Goal: Communication & Community: Participate in discussion

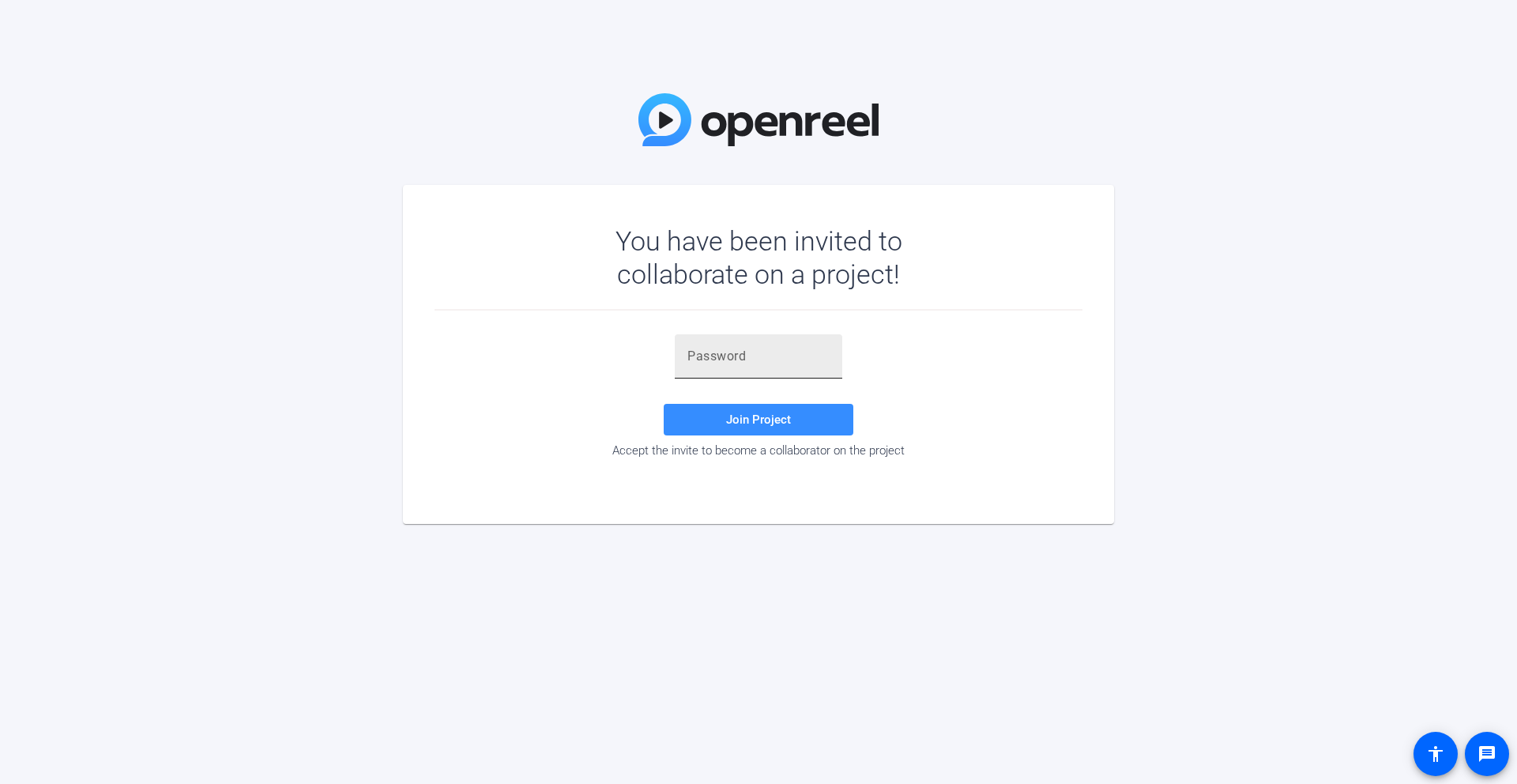
click at [706, 363] on input "text" at bounding box center [758, 356] width 142 height 19
paste input "dN]QUb"
type input "dN]QUb"
click at [765, 414] on span "Join Project" at bounding box center [758, 419] width 65 height 14
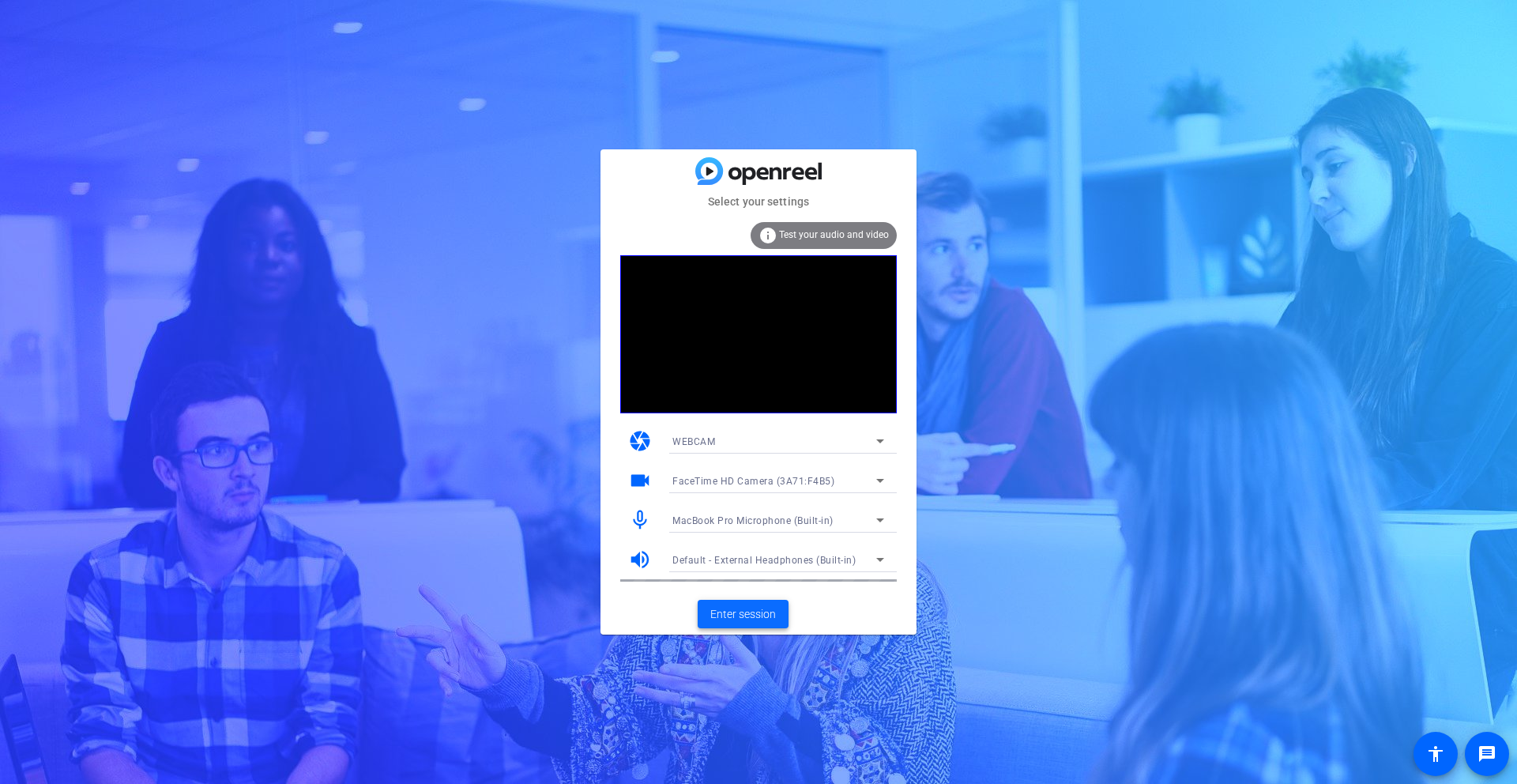
click at [740, 614] on span "Enter session" at bounding box center [743, 613] width 66 height 16
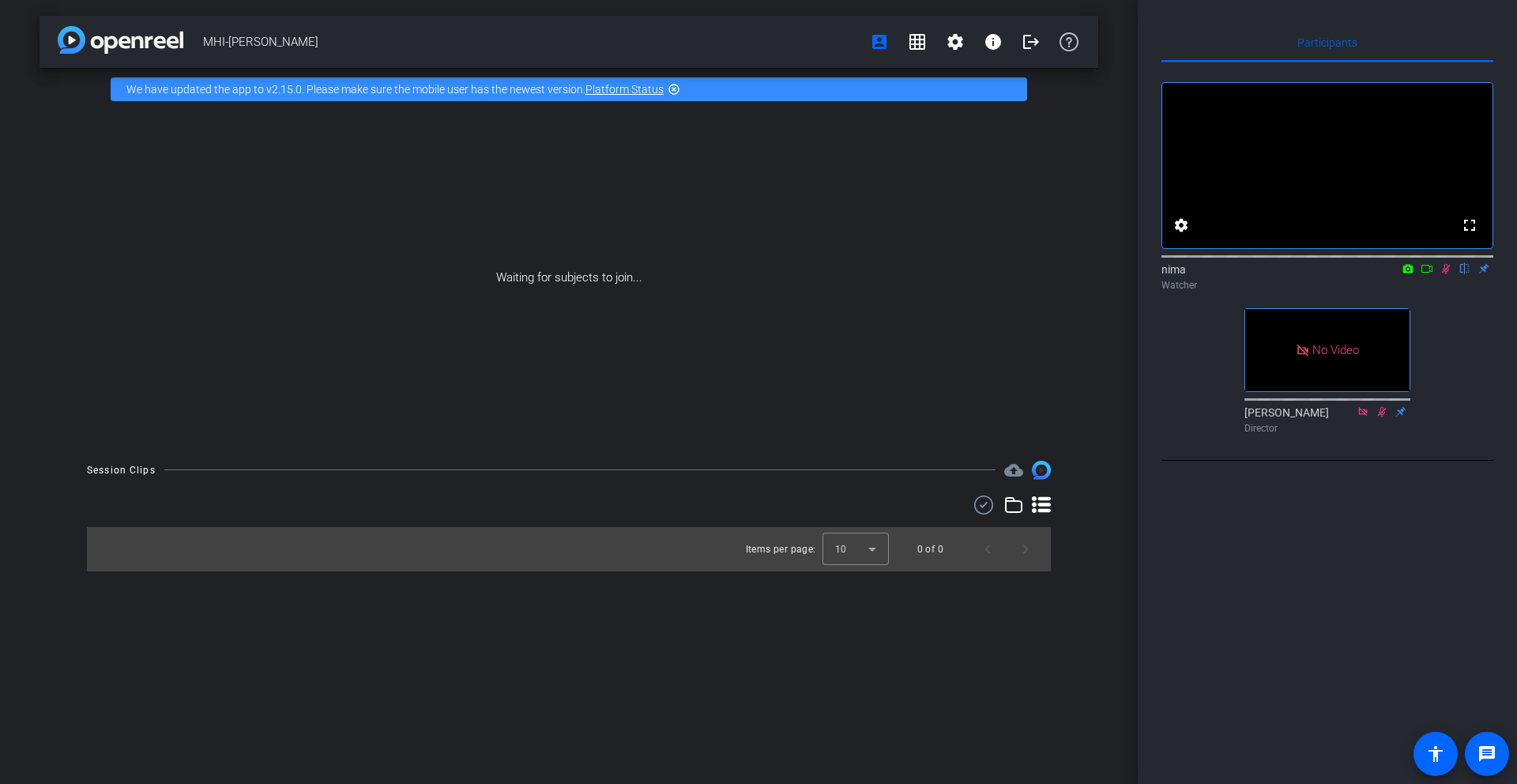
click at [1410, 274] on icon at bounding box center [1407, 269] width 12 height 11
click at [1425, 312] on div at bounding box center [758, 392] width 1517 height 784
click at [1428, 274] on icon at bounding box center [1426, 269] width 12 height 11
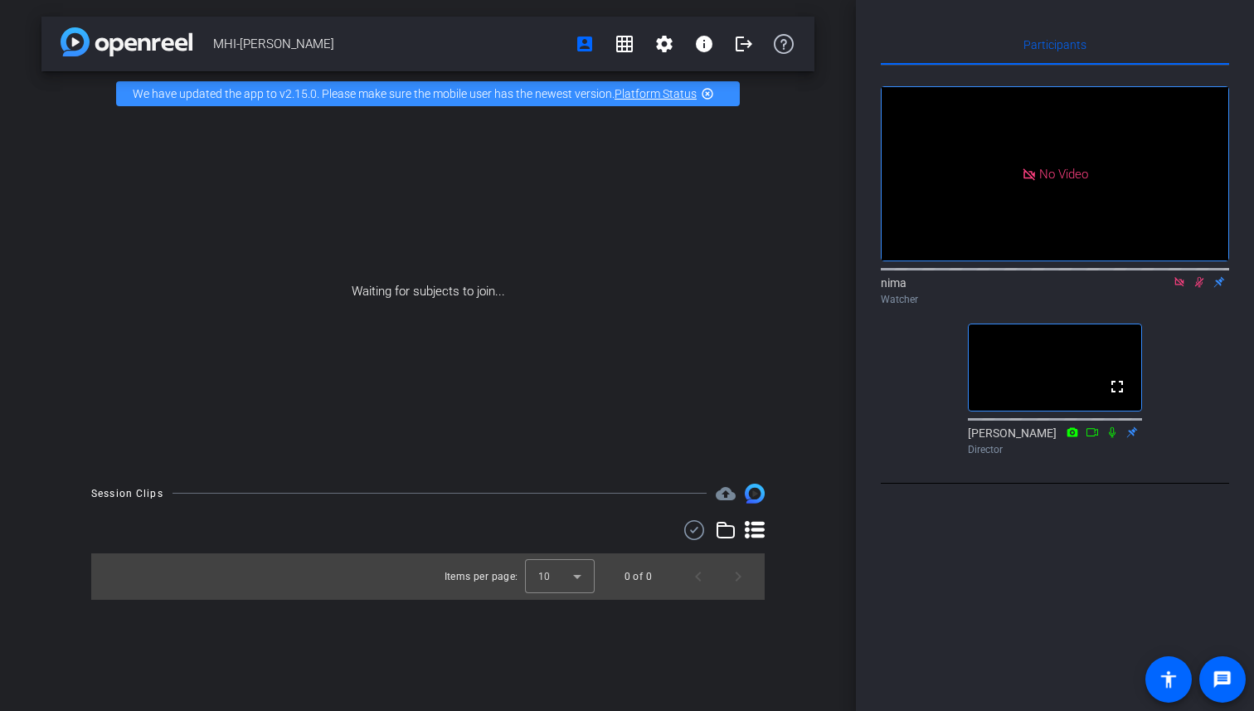
click at [1199, 288] on icon at bounding box center [1199, 282] width 13 height 12
click at [1179, 288] on icon at bounding box center [1179, 282] width 13 height 12
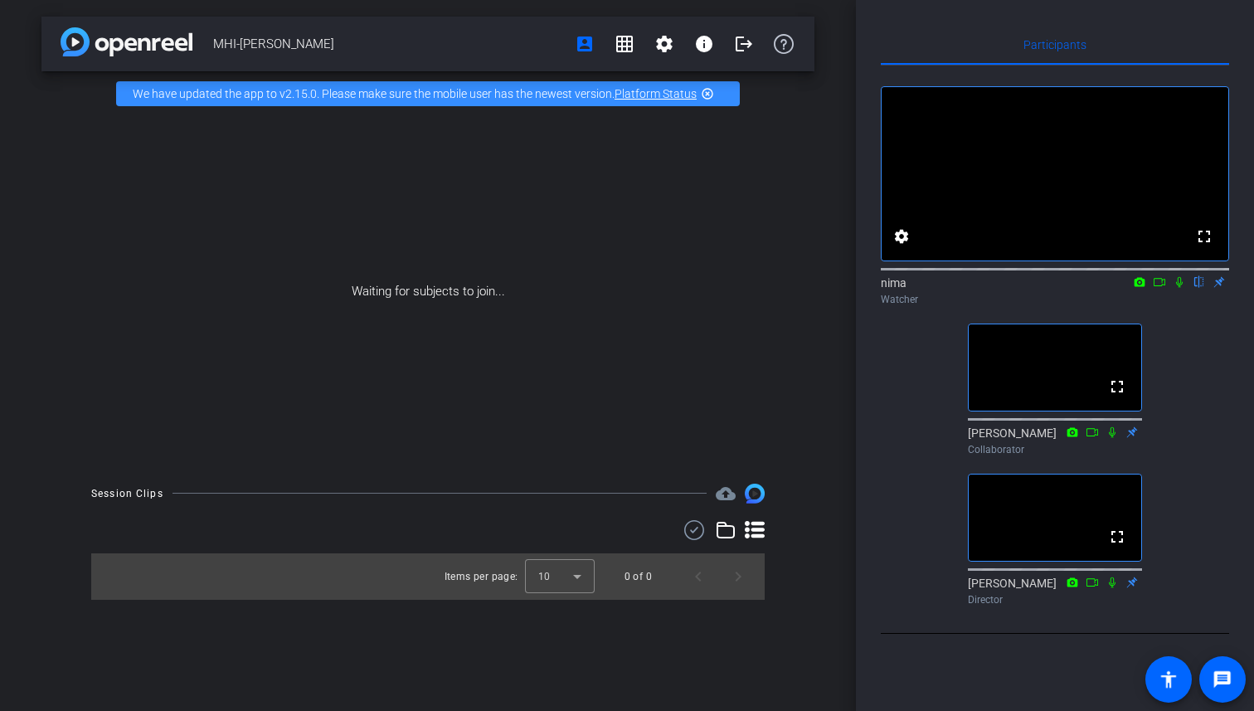
click at [1179, 288] on icon at bounding box center [1179, 282] width 7 height 11
click at [1179, 288] on icon at bounding box center [1179, 282] width 9 height 11
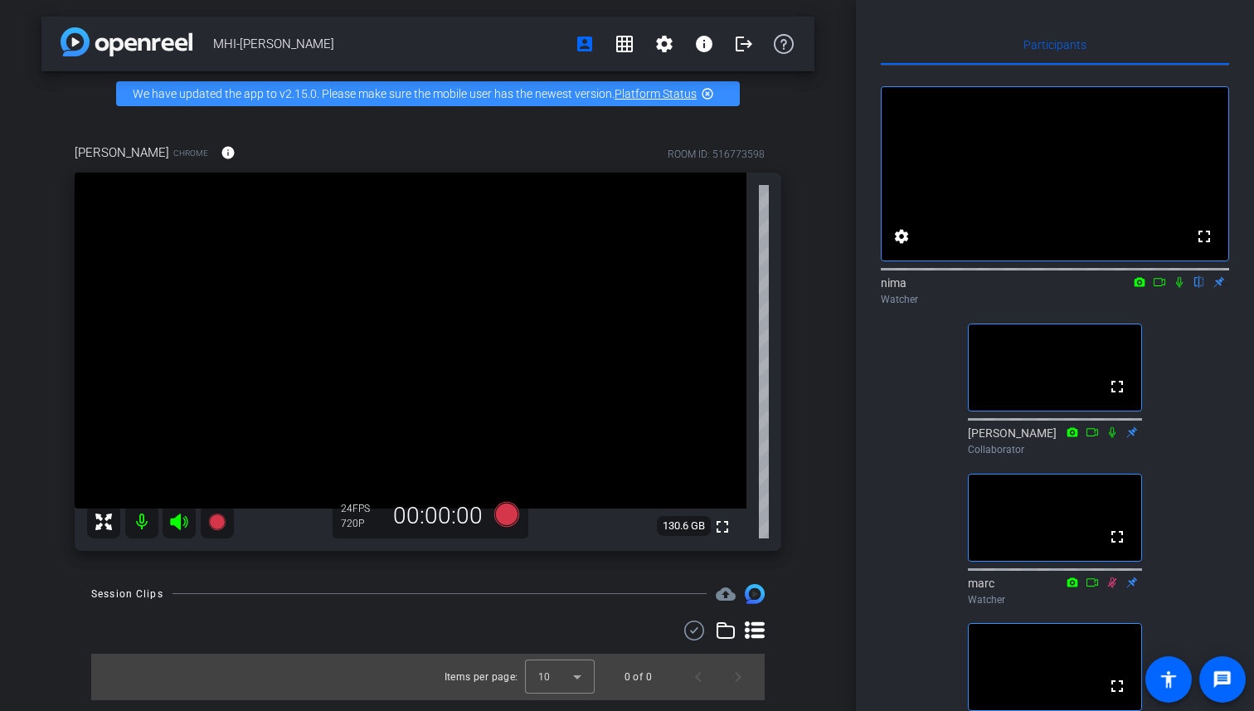
click at [1162, 288] on icon at bounding box center [1159, 282] width 13 height 12
click at [1182, 288] on icon at bounding box center [1179, 282] width 13 height 12
click at [1179, 288] on icon at bounding box center [1179, 282] width 13 height 12
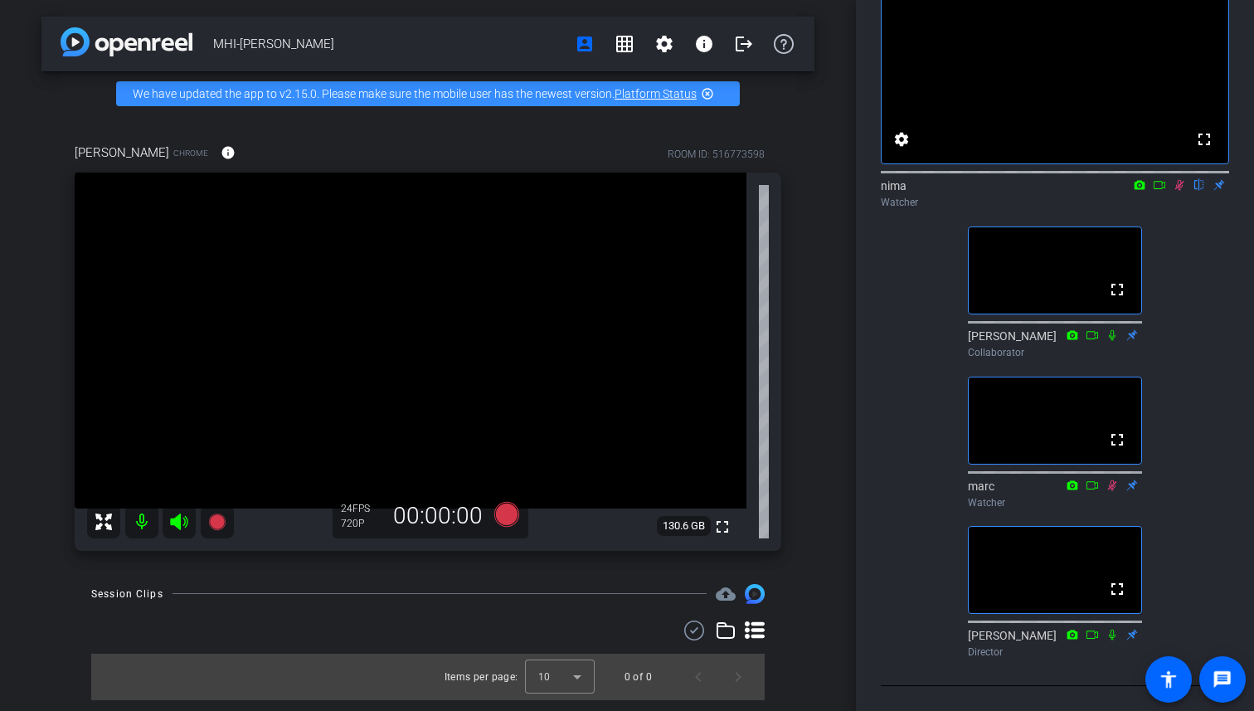
scroll to position [112, 0]
click at [1179, 191] on icon at bounding box center [1179, 185] width 9 height 11
click at [1176, 187] on icon at bounding box center [1179, 185] width 13 height 12
click at [1179, 187] on icon at bounding box center [1179, 185] width 13 height 12
click at [1178, 191] on icon at bounding box center [1179, 185] width 13 height 12
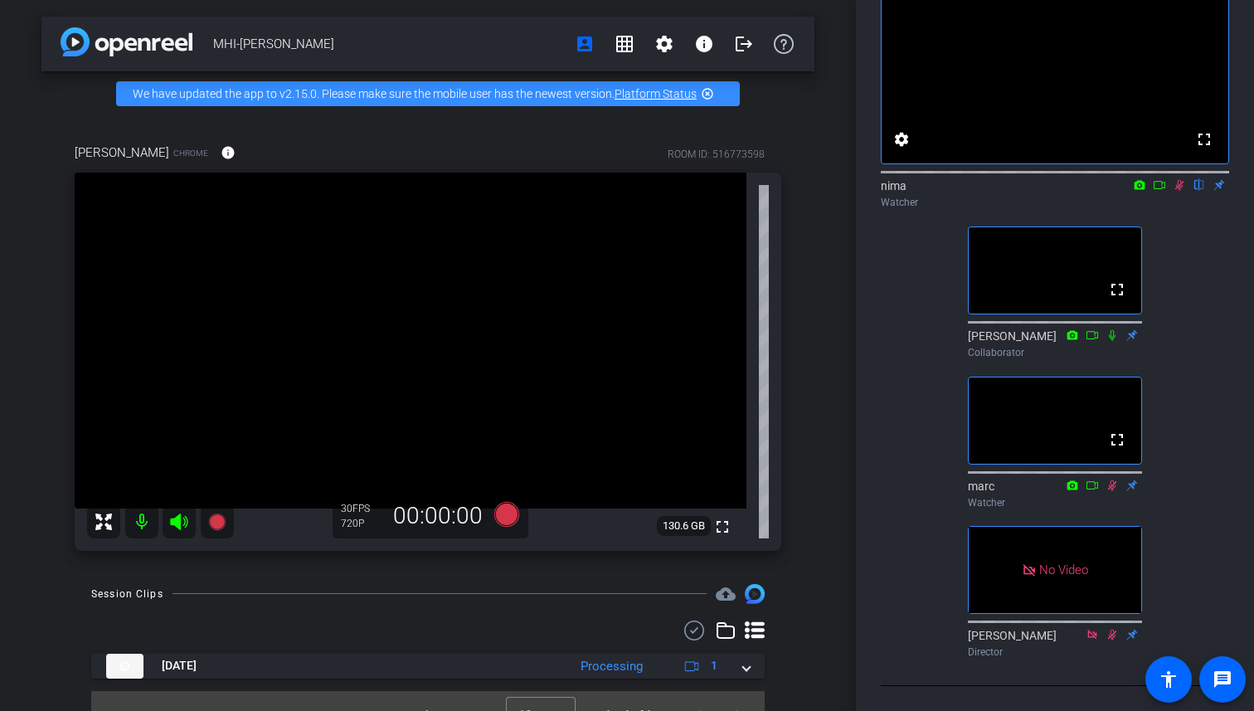
click at [1162, 189] on icon at bounding box center [1160, 185] width 12 height 8
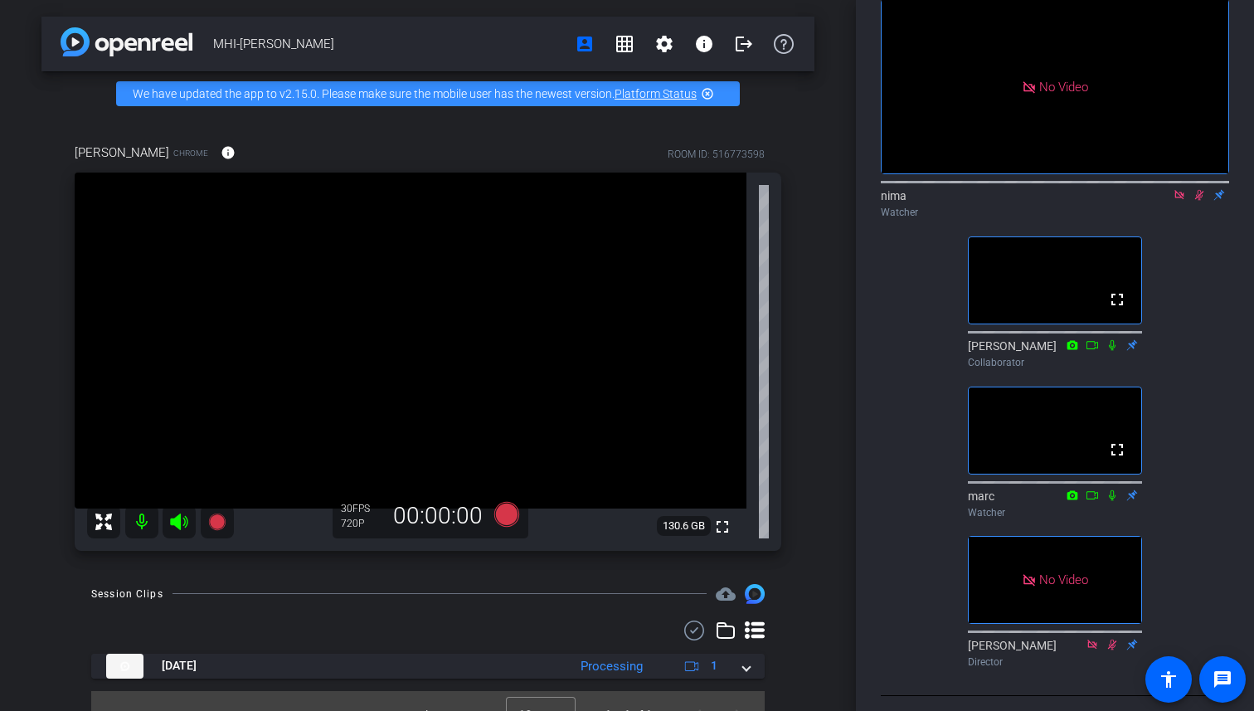
scroll to position [74, 0]
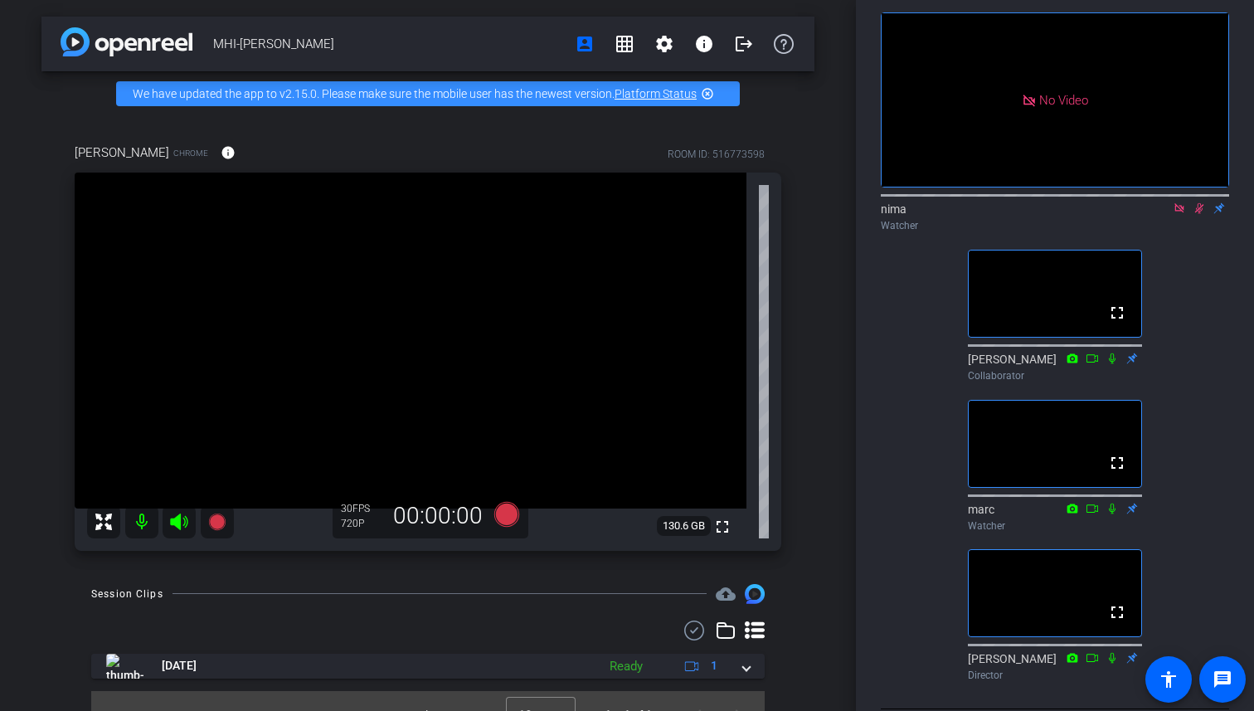
click at [1177, 214] on icon at bounding box center [1179, 208] width 13 height 12
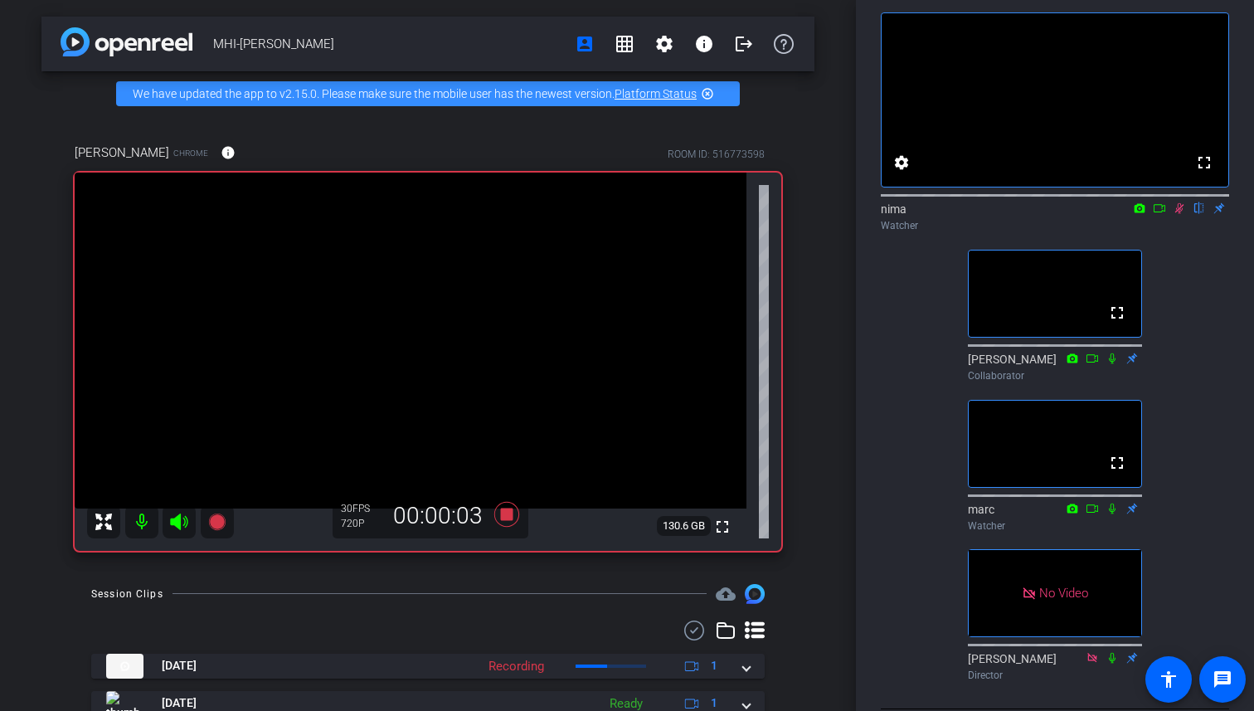
click at [1162, 212] on icon at bounding box center [1160, 208] width 12 height 8
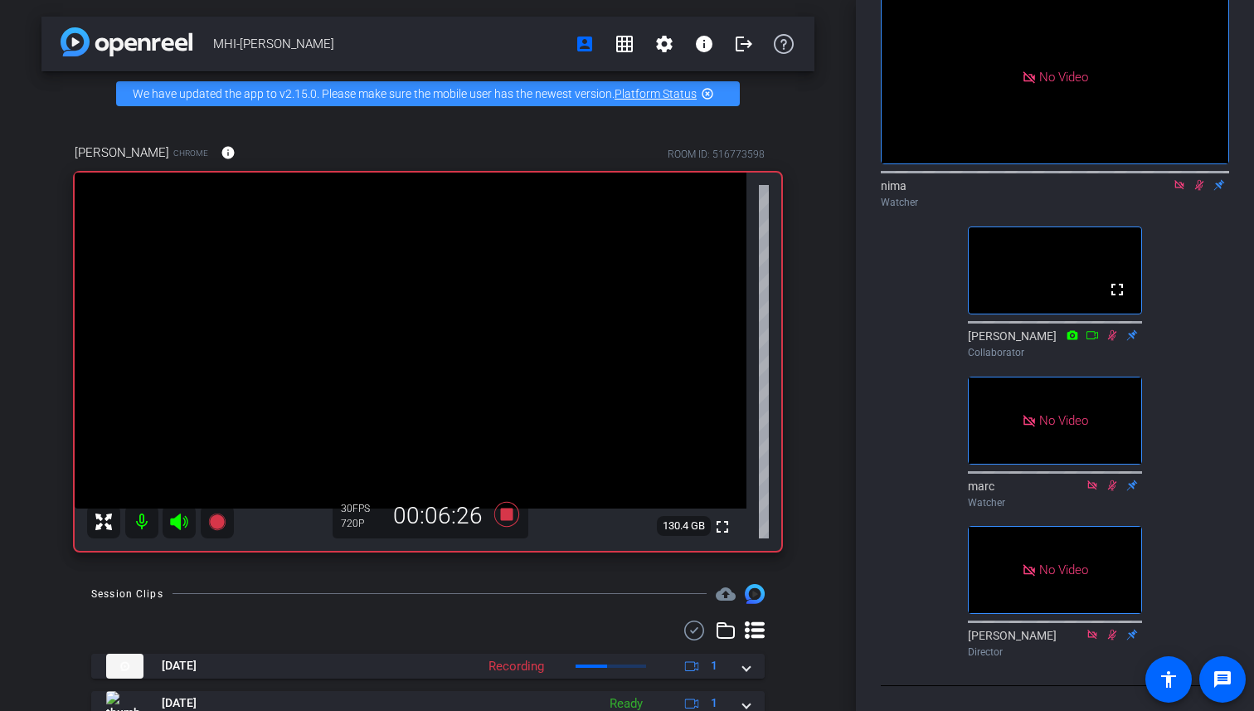
scroll to position [0, 0]
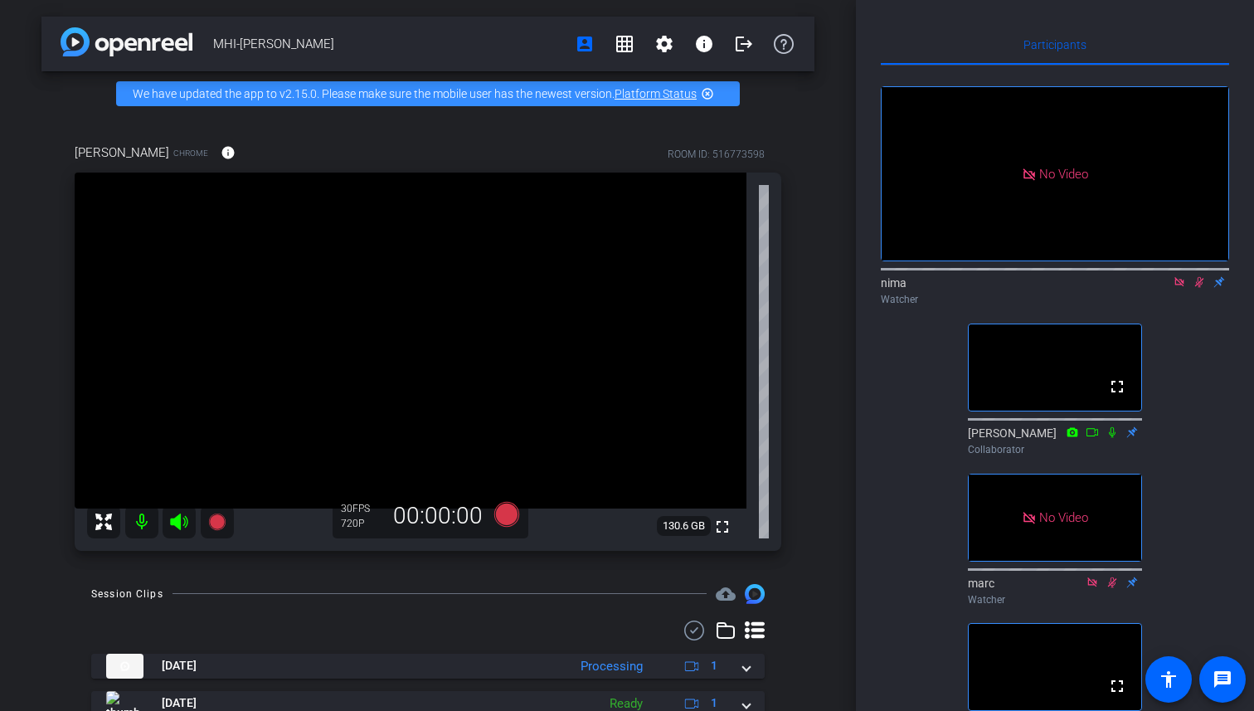
click at [1179, 286] on icon at bounding box center [1178, 281] width 9 height 9
click at [1179, 288] on icon at bounding box center [1179, 282] width 13 height 12
click at [1180, 288] on icon at bounding box center [1179, 282] width 7 height 11
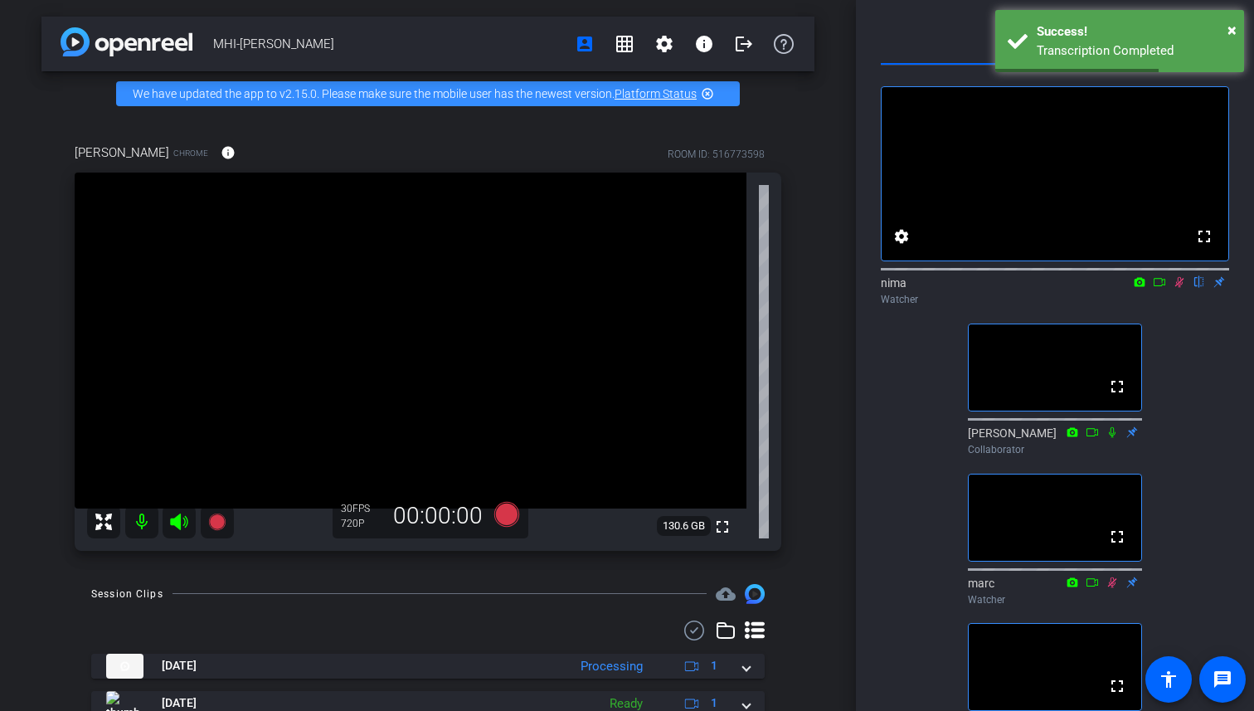
click at [1175, 288] on icon at bounding box center [1179, 282] width 13 height 12
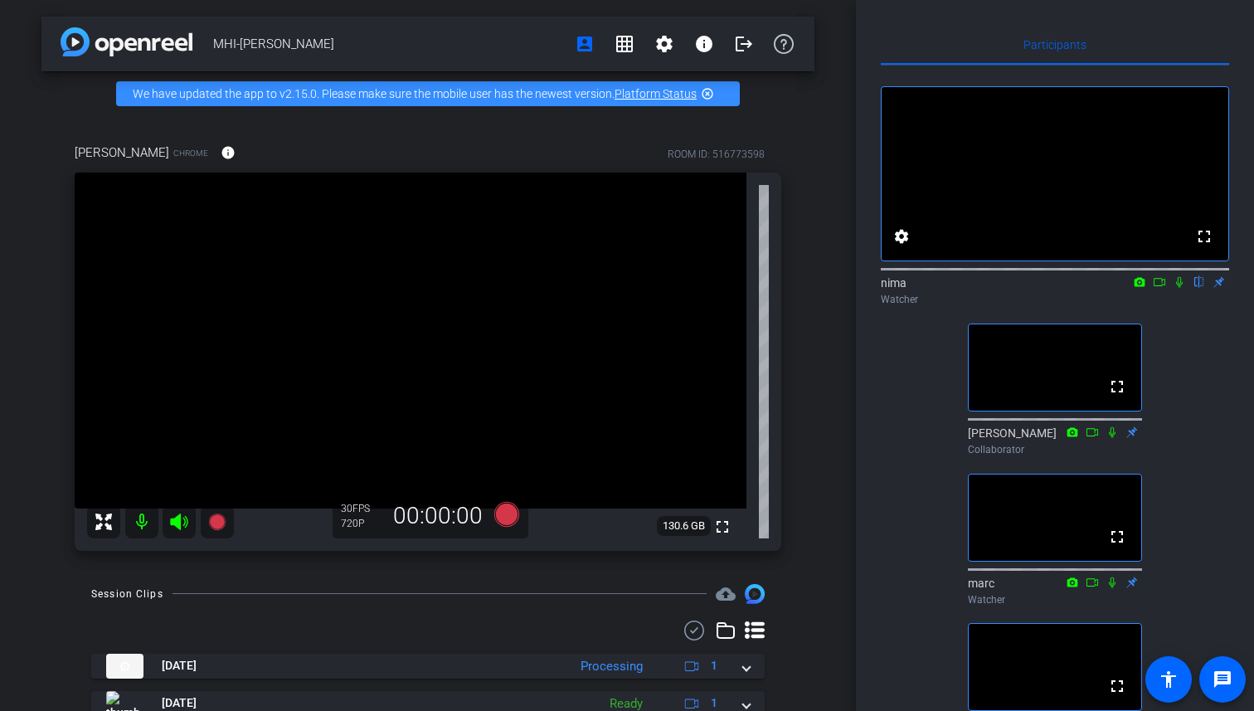
click at [1178, 288] on icon at bounding box center [1179, 282] width 7 height 11
click at [1178, 288] on icon at bounding box center [1179, 282] width 9 height 11
